Goal: Transaction & Acquisition: Purchase product/service

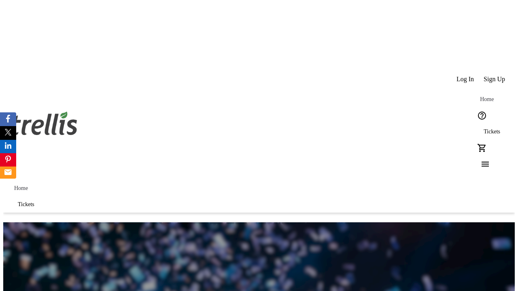
click at [495, 76] on span "Sign Up" at bounding box center [493, 79] width 21 height 7
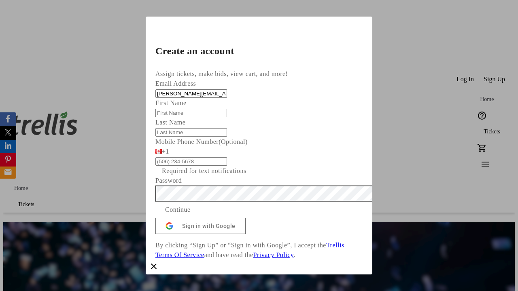
type input "[PERSON_NAME][EMAIL_ADDRESS][DOMAIN_NAME]"
type input "[PERSON_NAME]"
click at [190, 215] on span "Continue" at bounding box center [177, 210] width 25 height 10
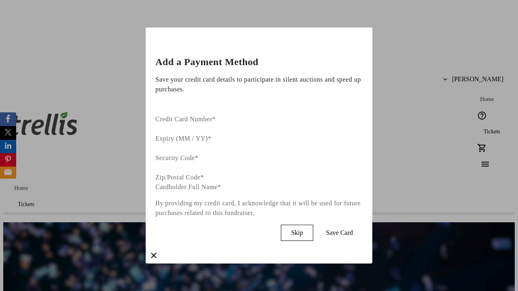
click at [303, 229] on span "Skip" at bounding box center [297, 232] width 12 height 7
click at [483, 129] on span "Tickets" at bounding box center [491, 132] width 17 height 6
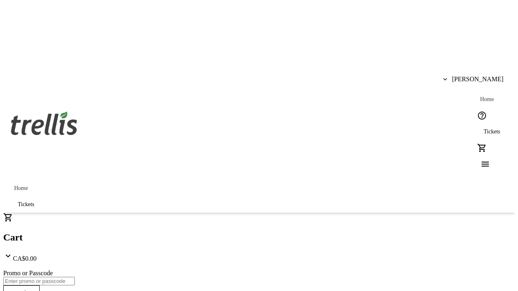
type input "1"
